Goal: Transaction & Acquisition: Purchase product/service

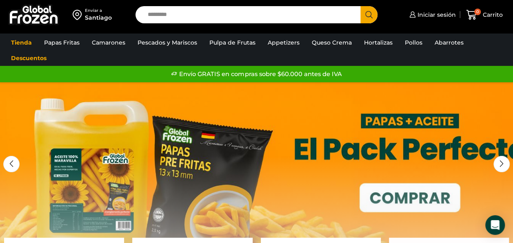
click at [243, 11] on input "Search input" at bounding box center [250, 14] width 213 height 17
type input "*******"
click at [374, 16] on span "Search button" at bounding box center [369, 14] width 17 height 17
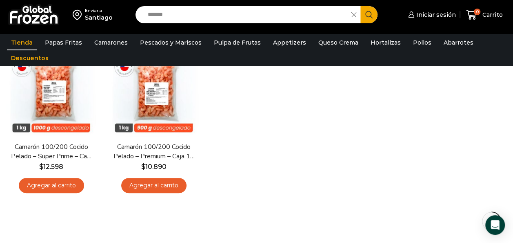
scroll to position [117, 0]
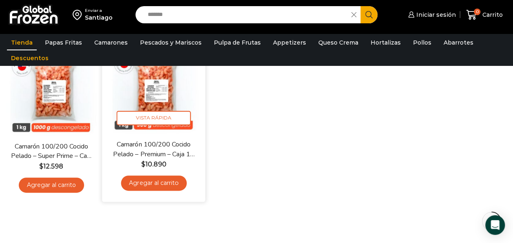
click at [172, 111] on img at bounding box center [154, 87] width 91 height 91
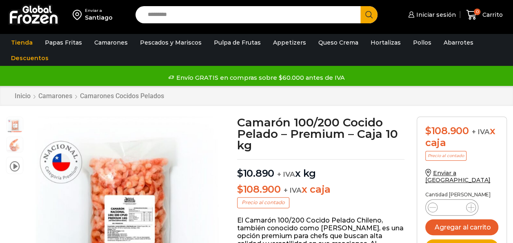
scroll to position [0, 0]
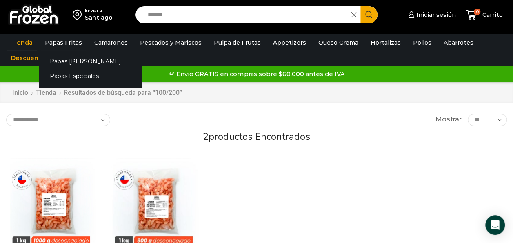
click at [58, 39] on link "Papas Fritas" at bounding box center [63, 43] width 45 height 16
click at [64, 58] on link "Papas [PERSON_NAME]" at bounding box center [90, 60] width 103 height 15
